Goal: Navigation & Orientation: Find specific page/section

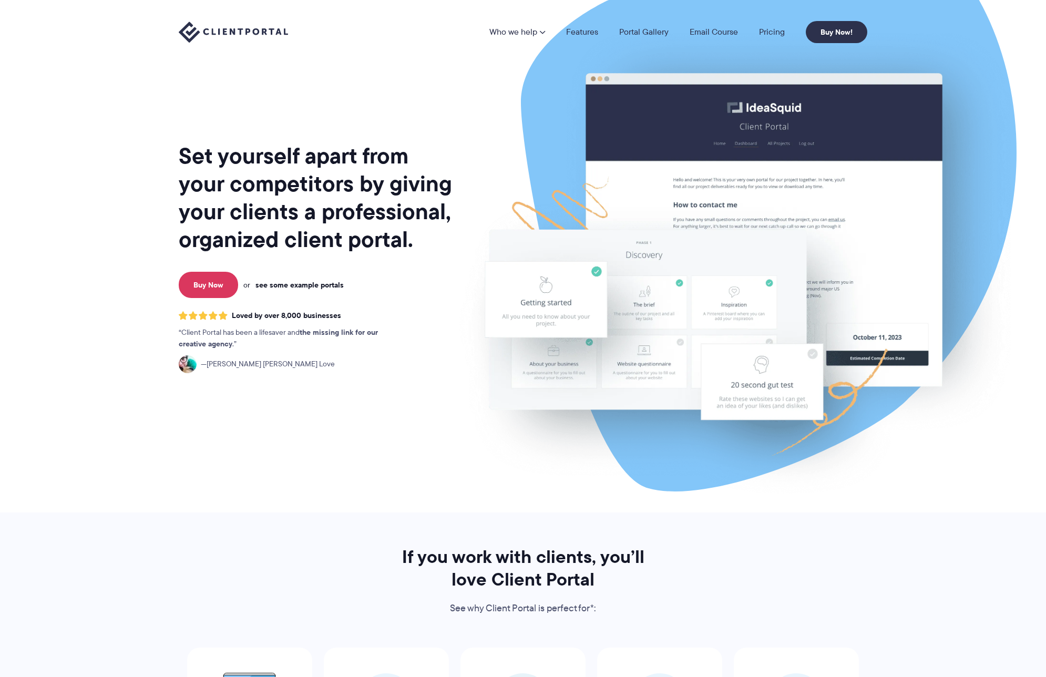
click at [313, 287] on link "see some example portals" at bounding box center [299, 284] width 88 height 9
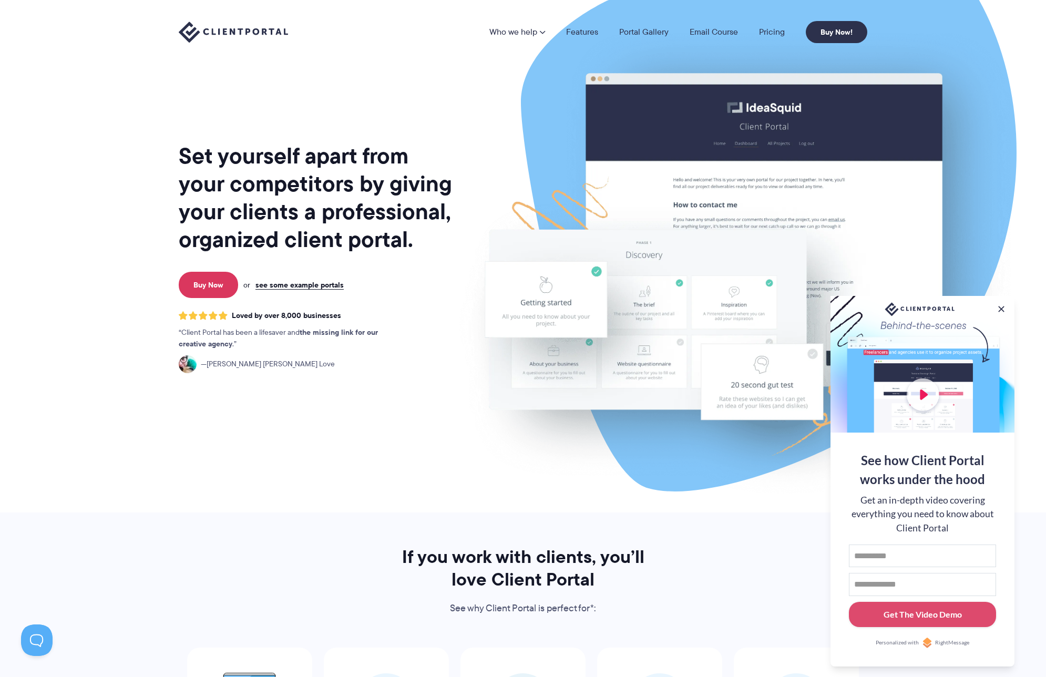
click at [918, 385] on div at bounding box center [922, 364] width 184 height 137
click at [919, 396] on div at bounding box center [922, 364] width 184 height 137
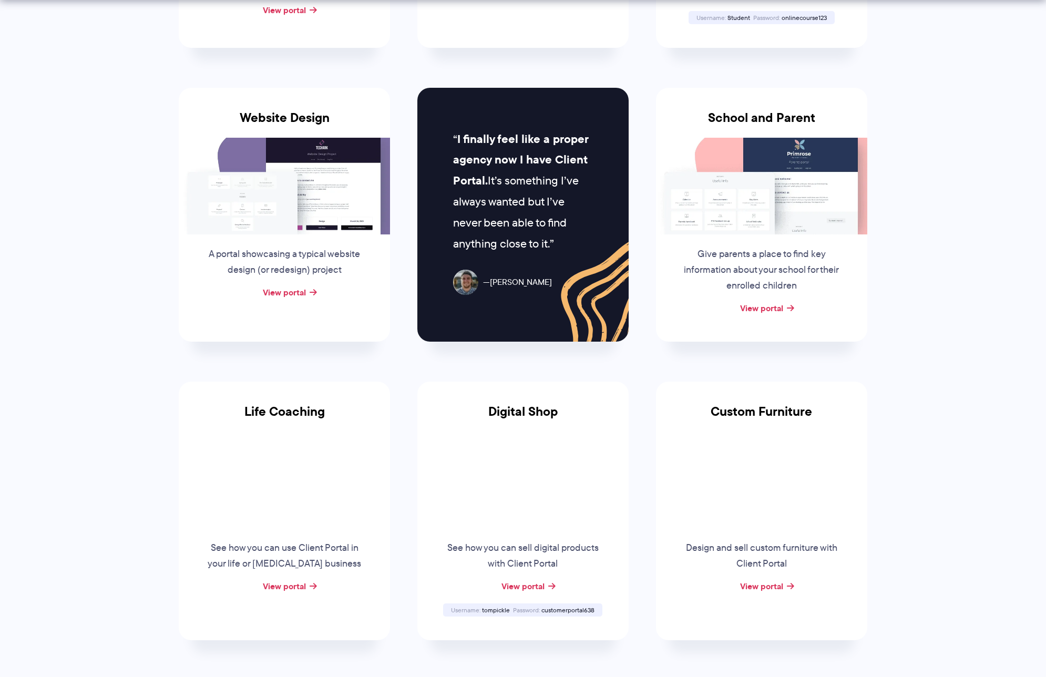
scroll to position [485, 0]
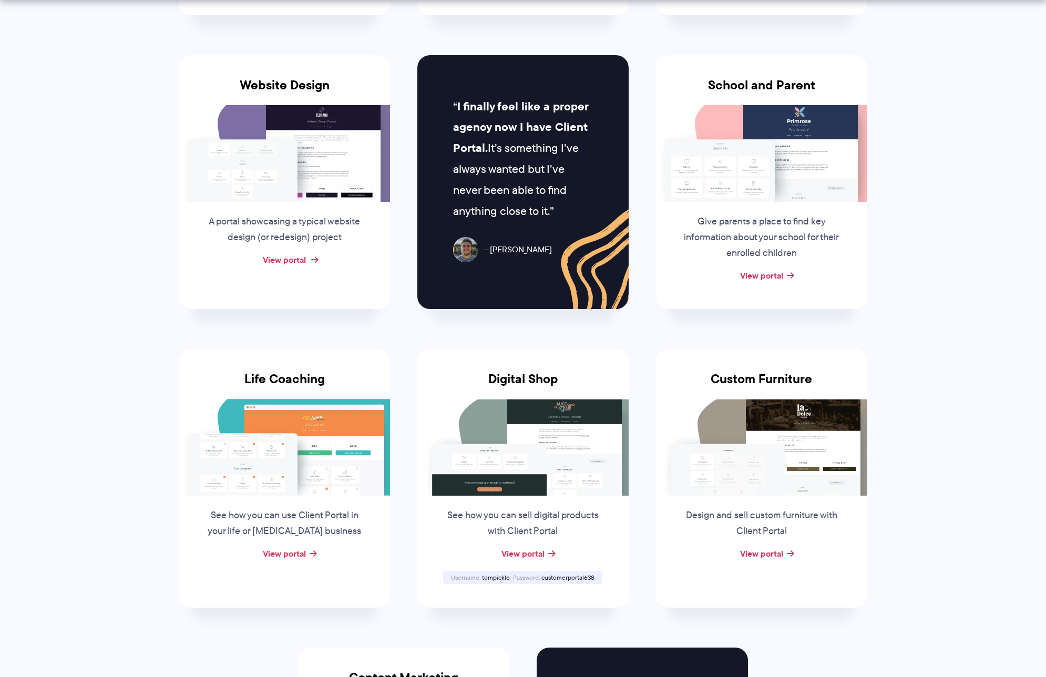
click at [286, 261] on link "View portal" at bounding box center [284, 259] width 43 height 13
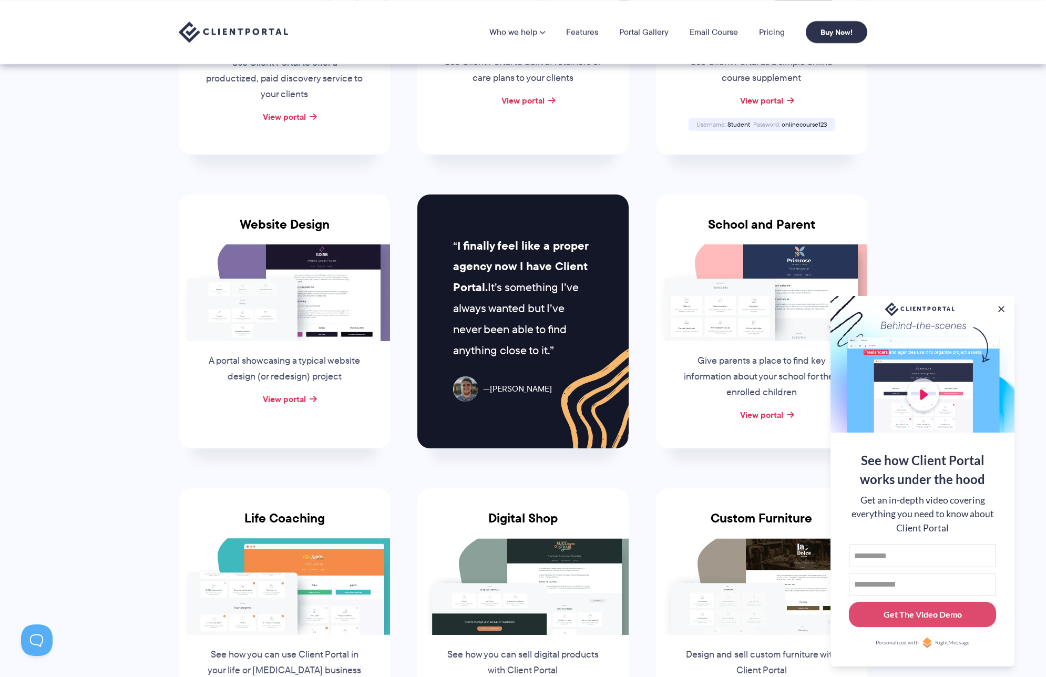
scroll to position [0, 0]
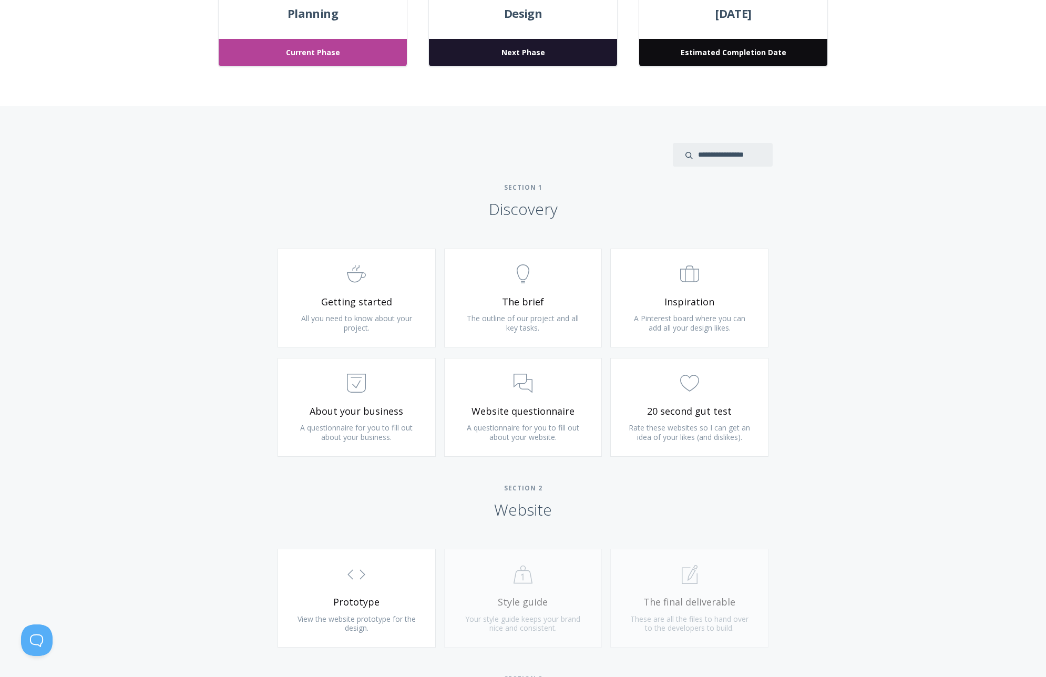
scroll to position [463, 0]
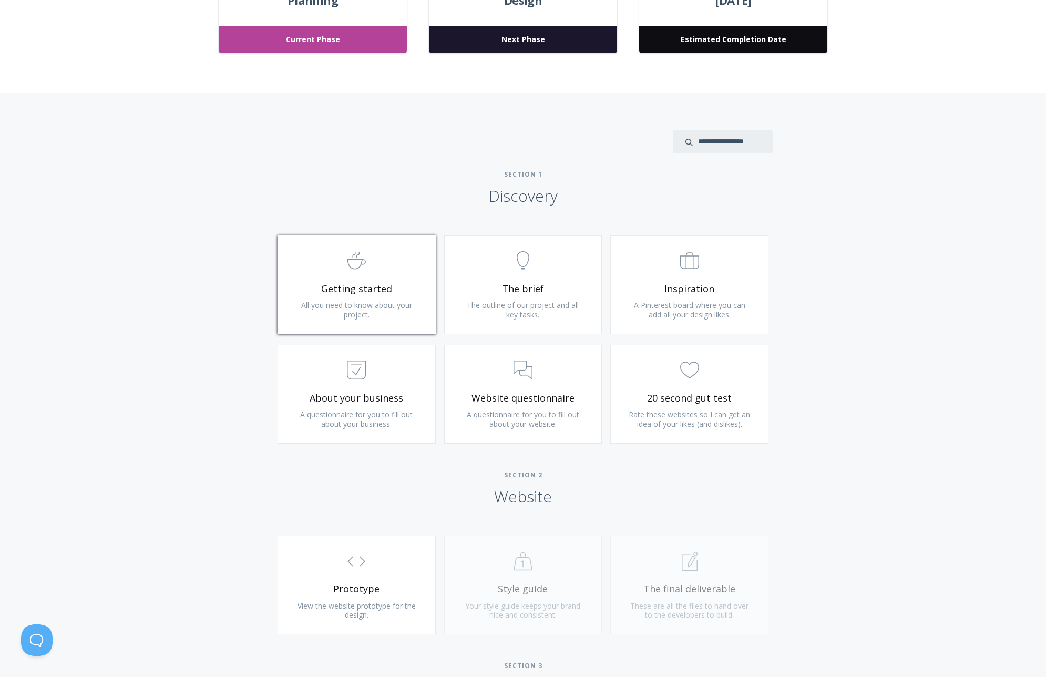
click at [374, 298] on link ".st0{fill:none;stroke:#000000;stroke-width:2;stroke-miterlimit:10;} Untitled-22…" at bounding box center [356, 284] width 158 height 99
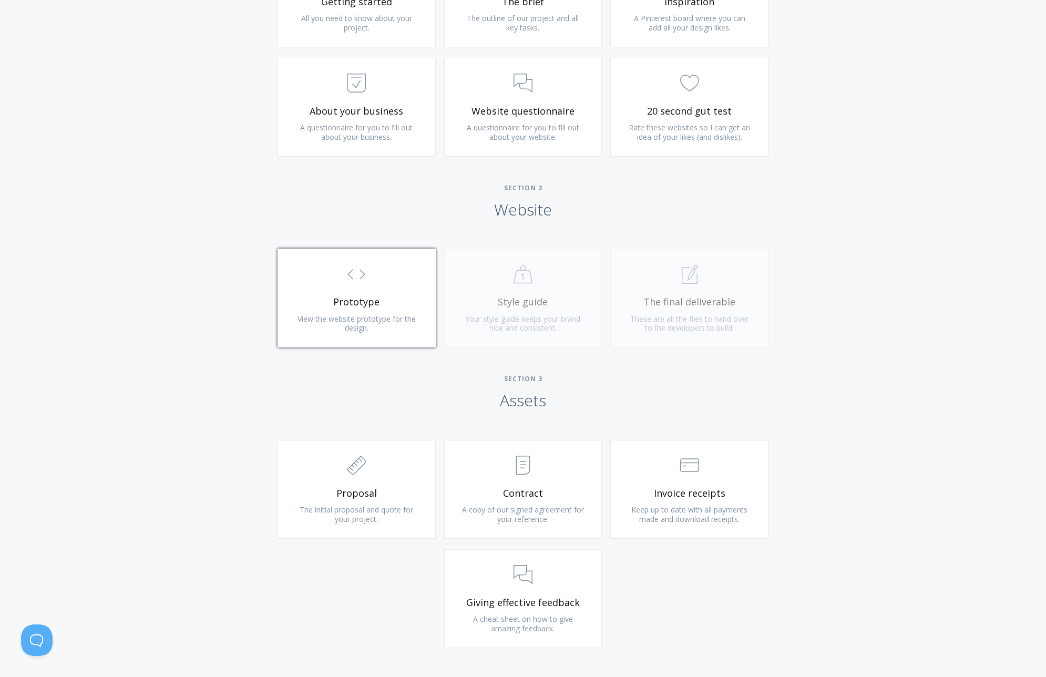
scroll to position [719, 0]
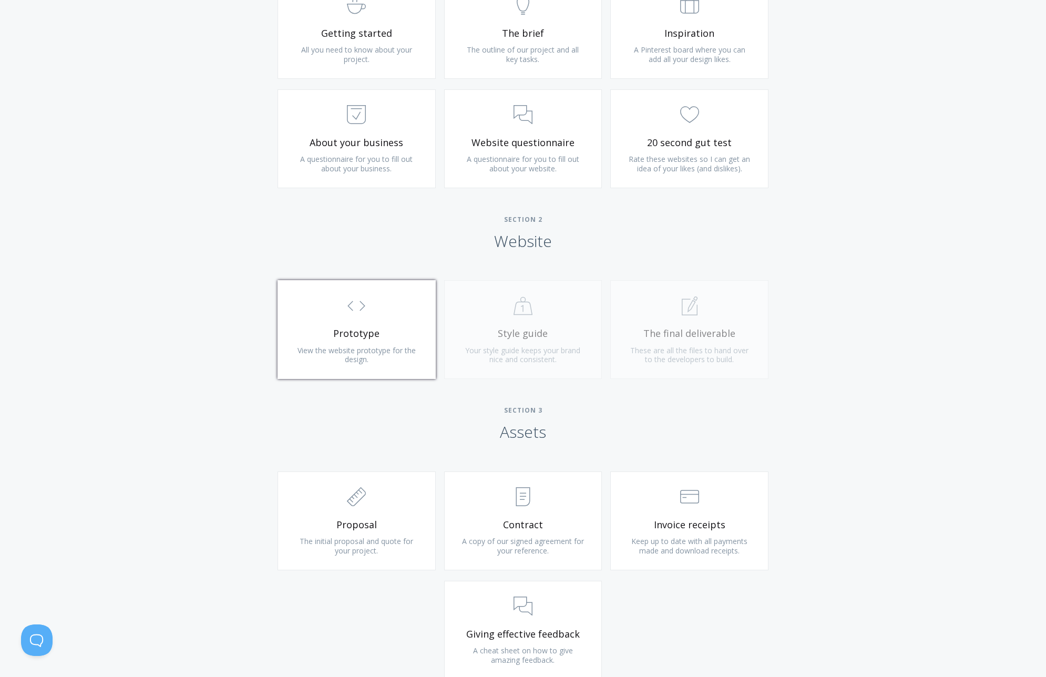
click at [362, 316] on span ".st0{fill:none;stroke:#000000;stroke-width:2;stroke-miterlimit:10;} Untitled-16" at bounding box center [357, 306] width 126 height 32
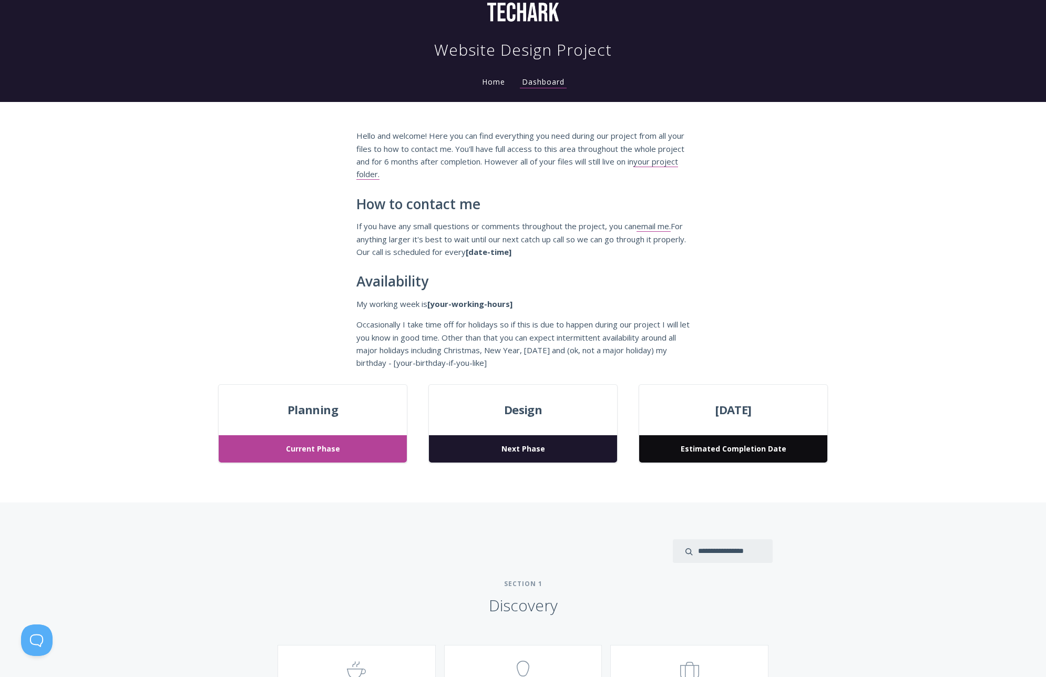
scroll to position [0, 0]
